Goal: Navigation & Orientation: Find specific page/section

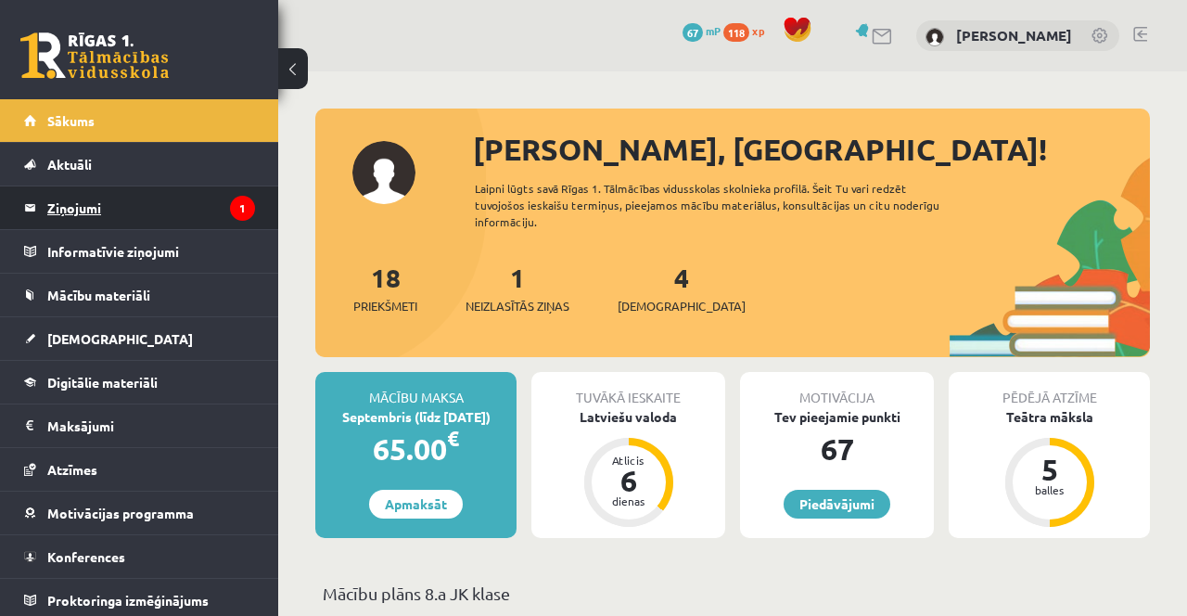
click at [74, 211] on legend "Ziņojumi 1" at bounding box center [151, 207] width 208 height 43
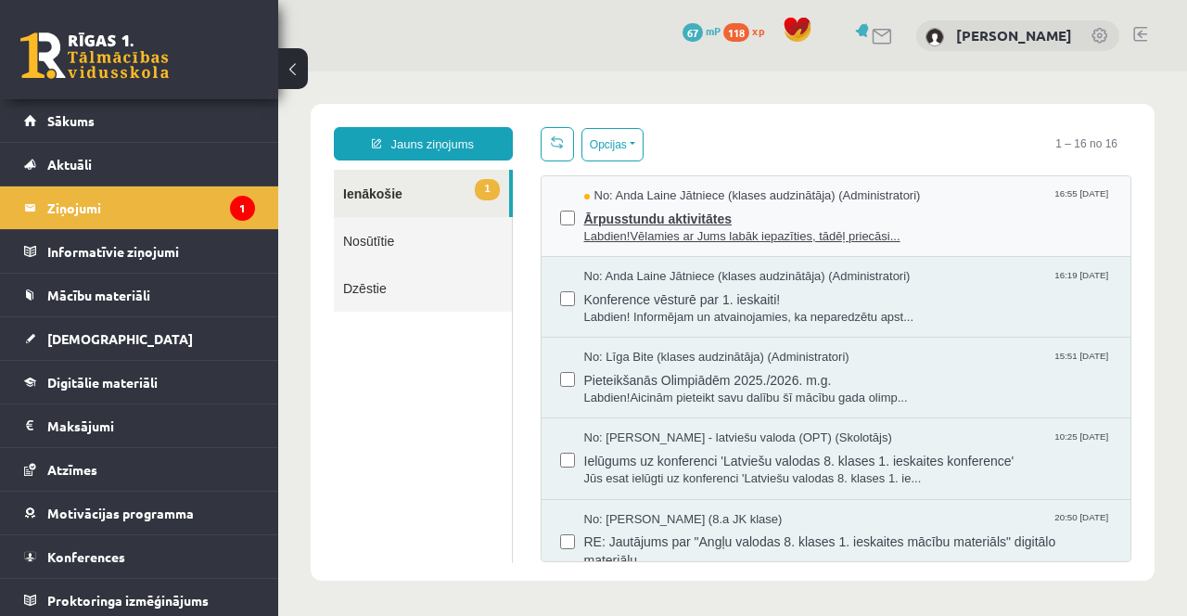
click at [791, 219] on span "Ārpusstundu aktivitātes" at bounding box center [848, 216] width 529 height 23
click at [985, 290] on span "Konference vēsturē par 1. ieskaiti!" at bounding box center [848, 297] width 529 height 23
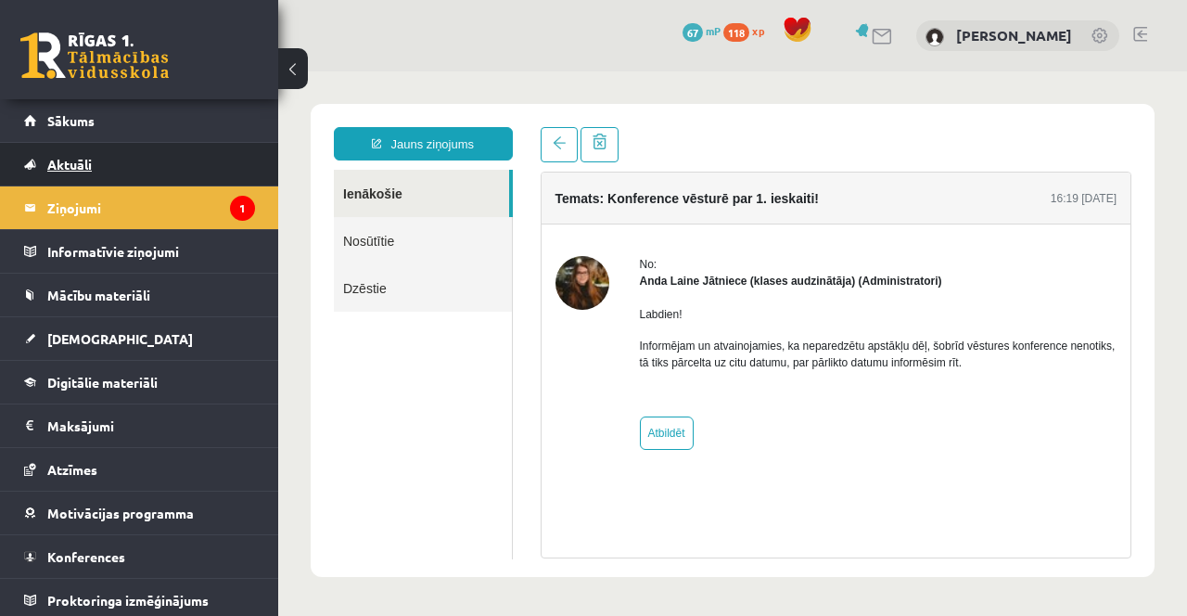
click at [88, 162] on span "Aktuāli" at bounding box center [69, 164] width 45 height 17
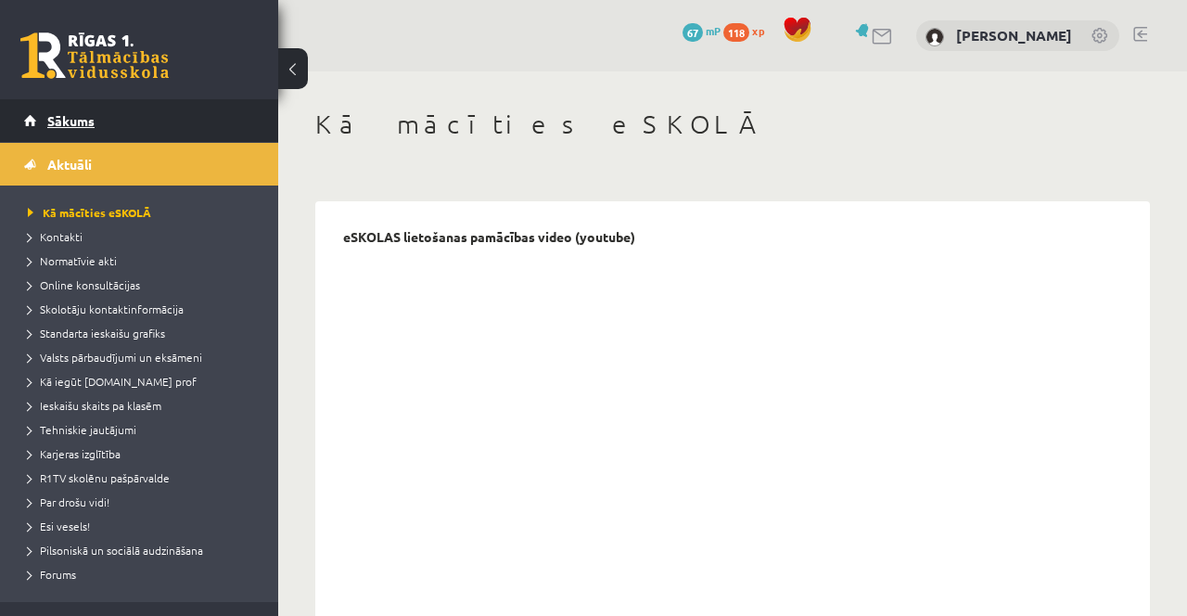
click at [52, 128] on link "Sākums" at bounding box center [139, 120] width 231 height 43
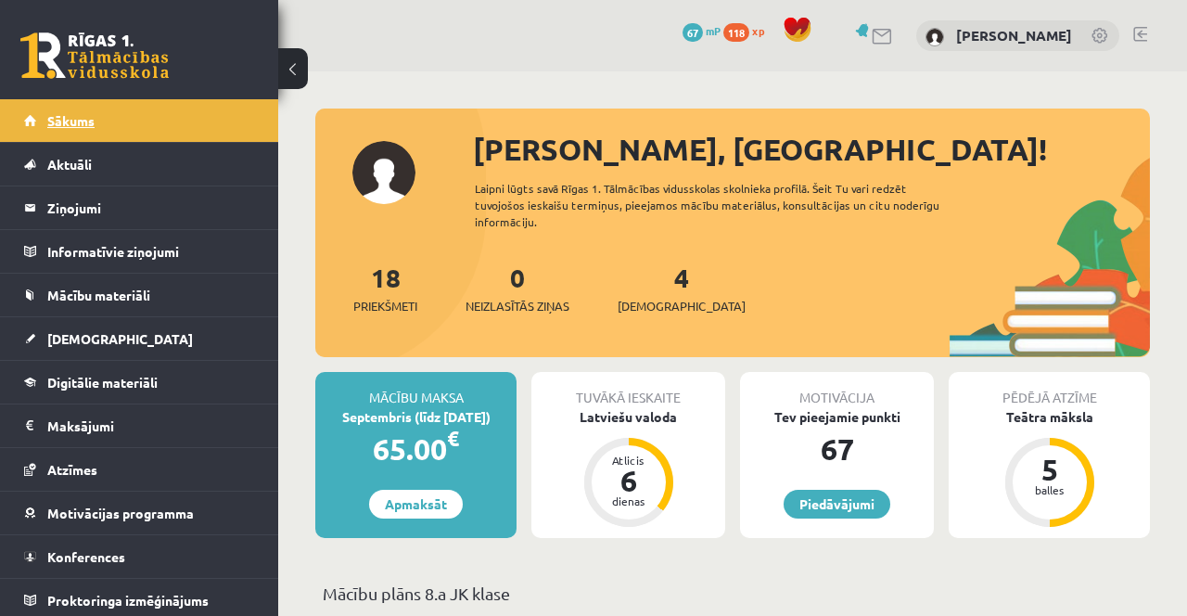
scroll to position [7, 0]
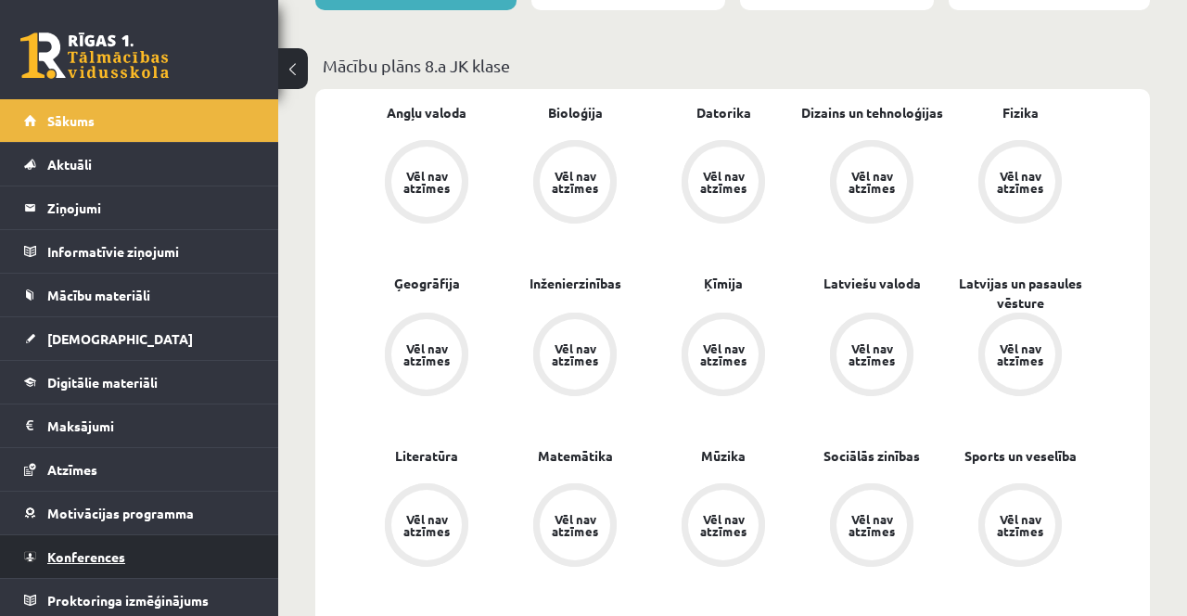
click at [90, 551] on span "Konferences" at bounding box center [86, 556] width 78 height 17
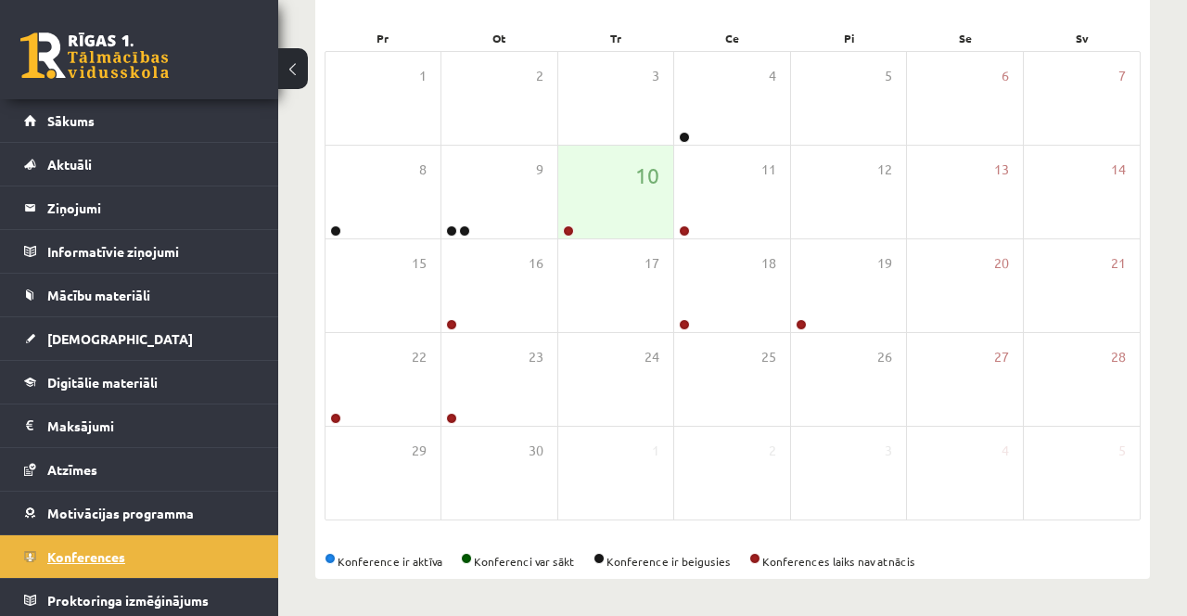
scroll to position [270, 0]
